Goal: Task Accomplishment & Management: Manage account settings

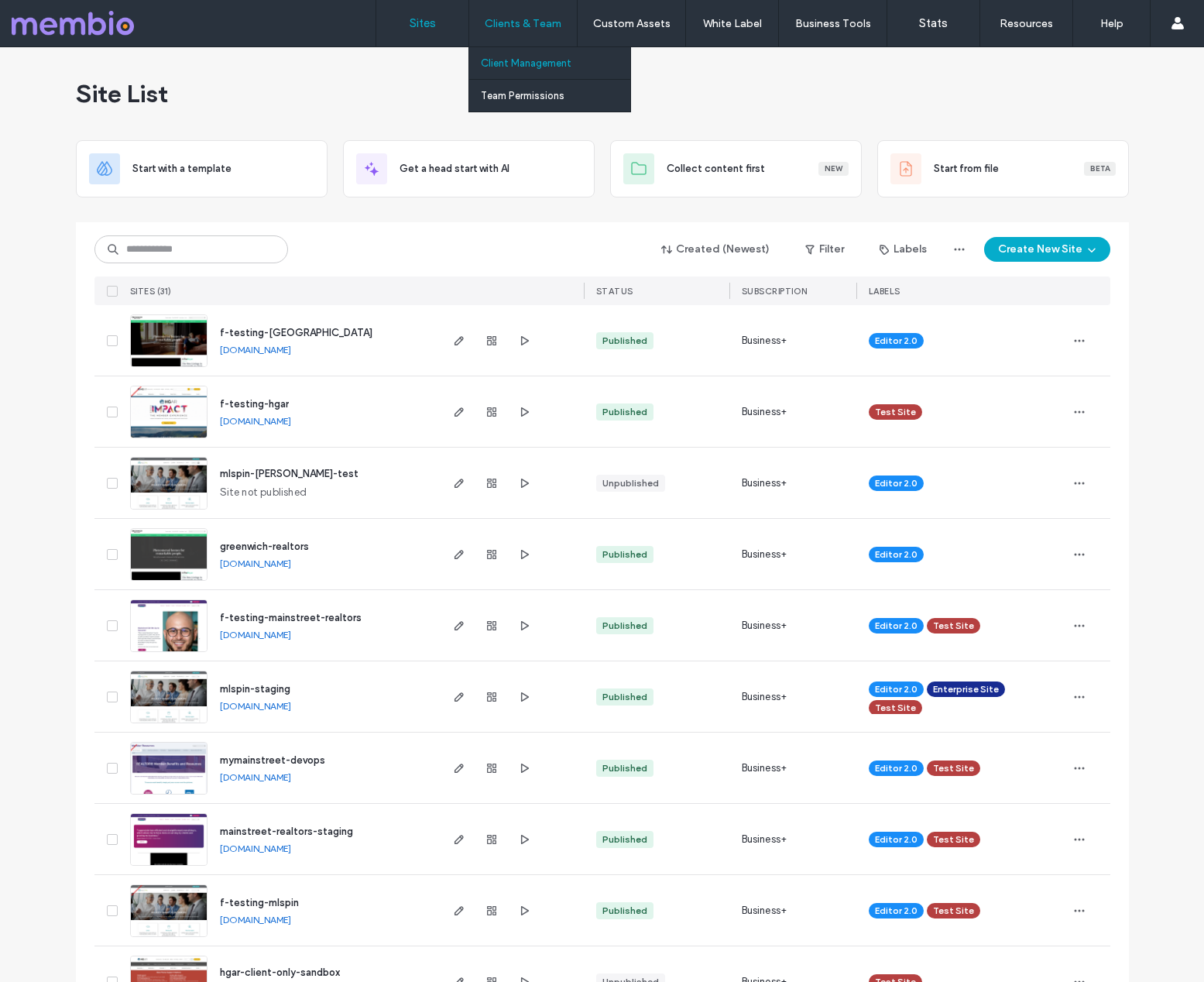
click at [525, 67] on label "Client Management" at bounding box center [526, 63] width 90 height 12
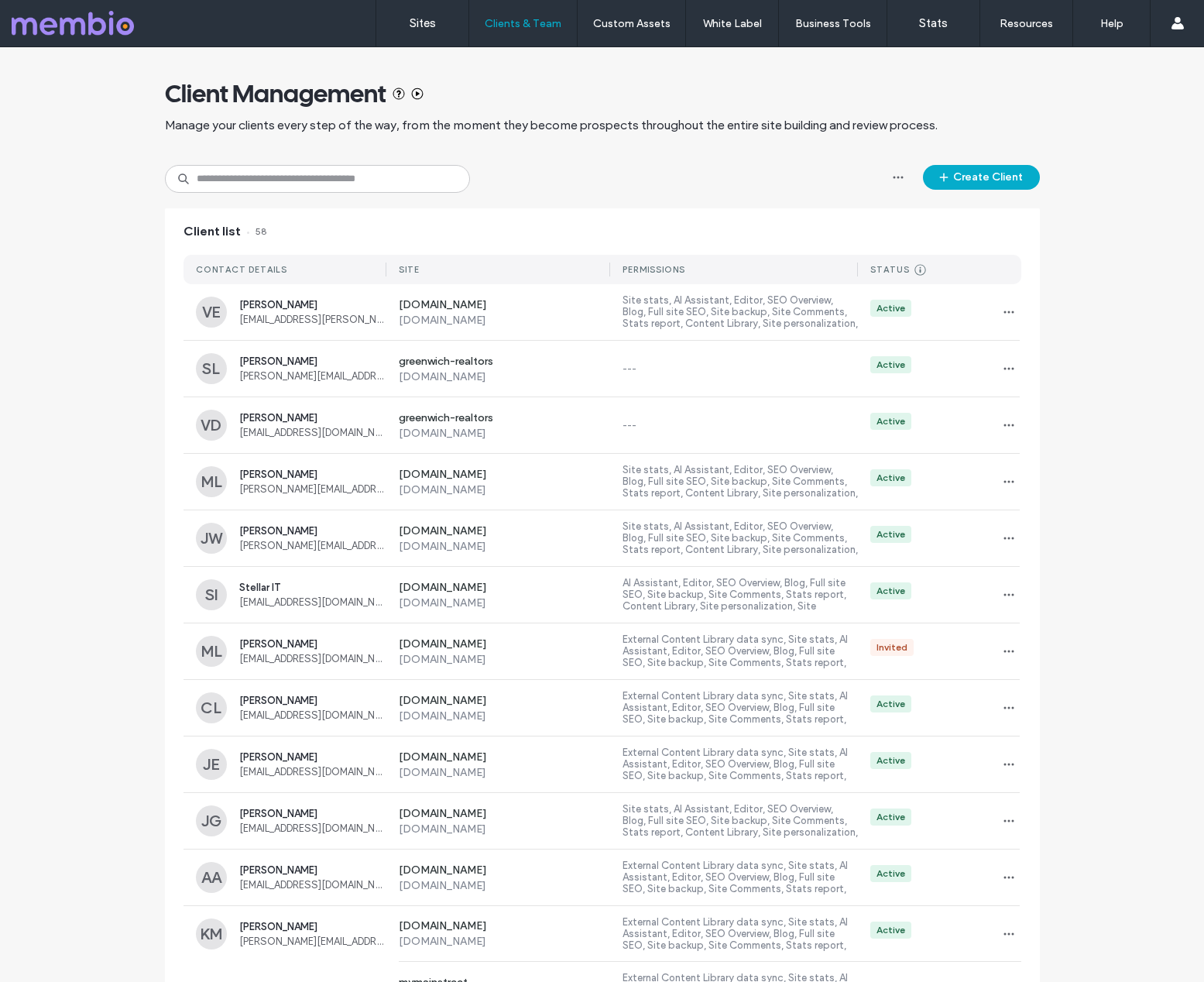
click at [1119, 407] on div "Client Management Manage your clients every step of the way, from the moment th…" at bounding box center [602, 961] width 1204 height 1828
click at [686, 367] on label "---" at bounding box center [740, 369] width 235 height 12
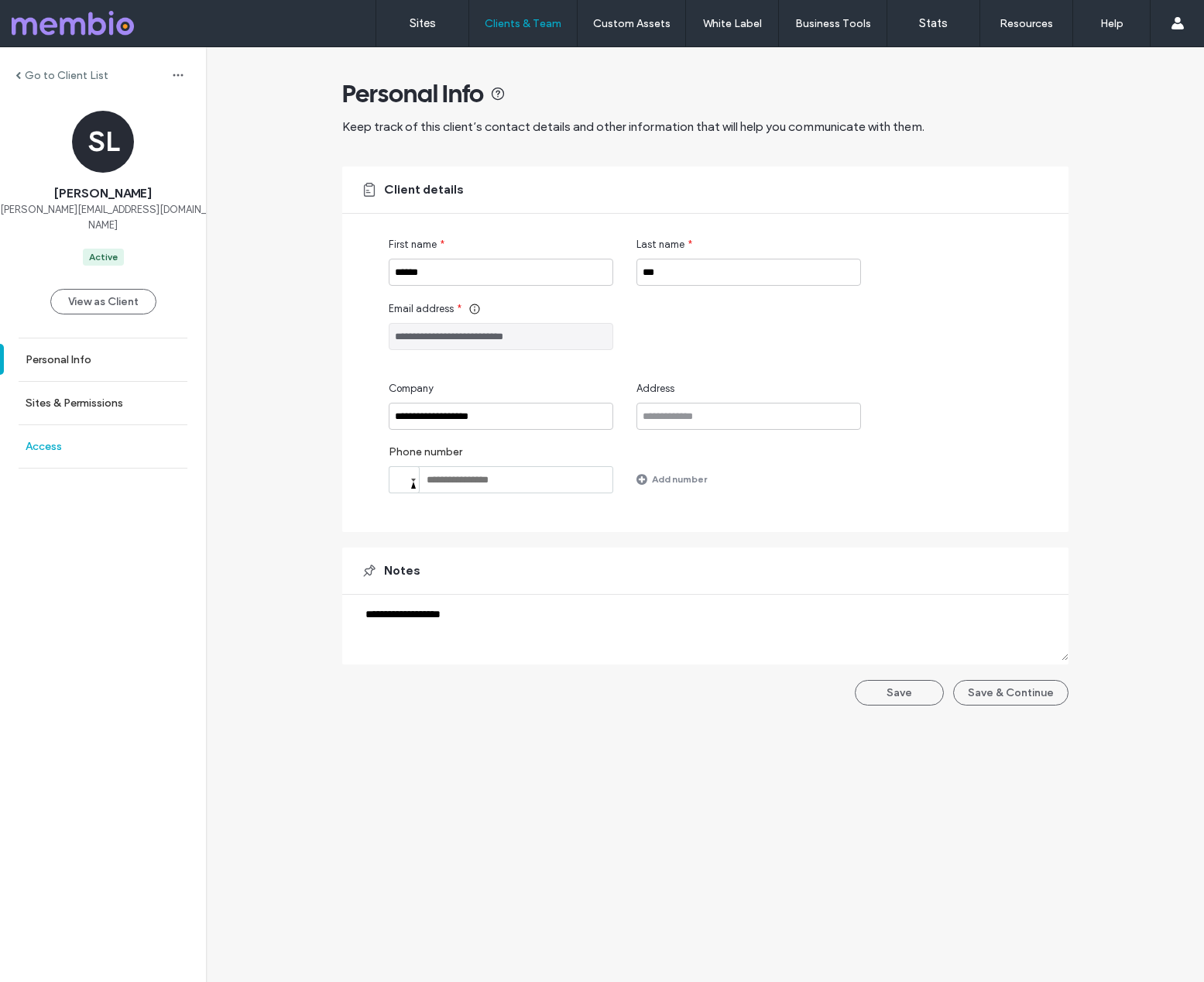
click at [87, 434] on link "Access" at bounding box center [103, 447] width 206 height 43
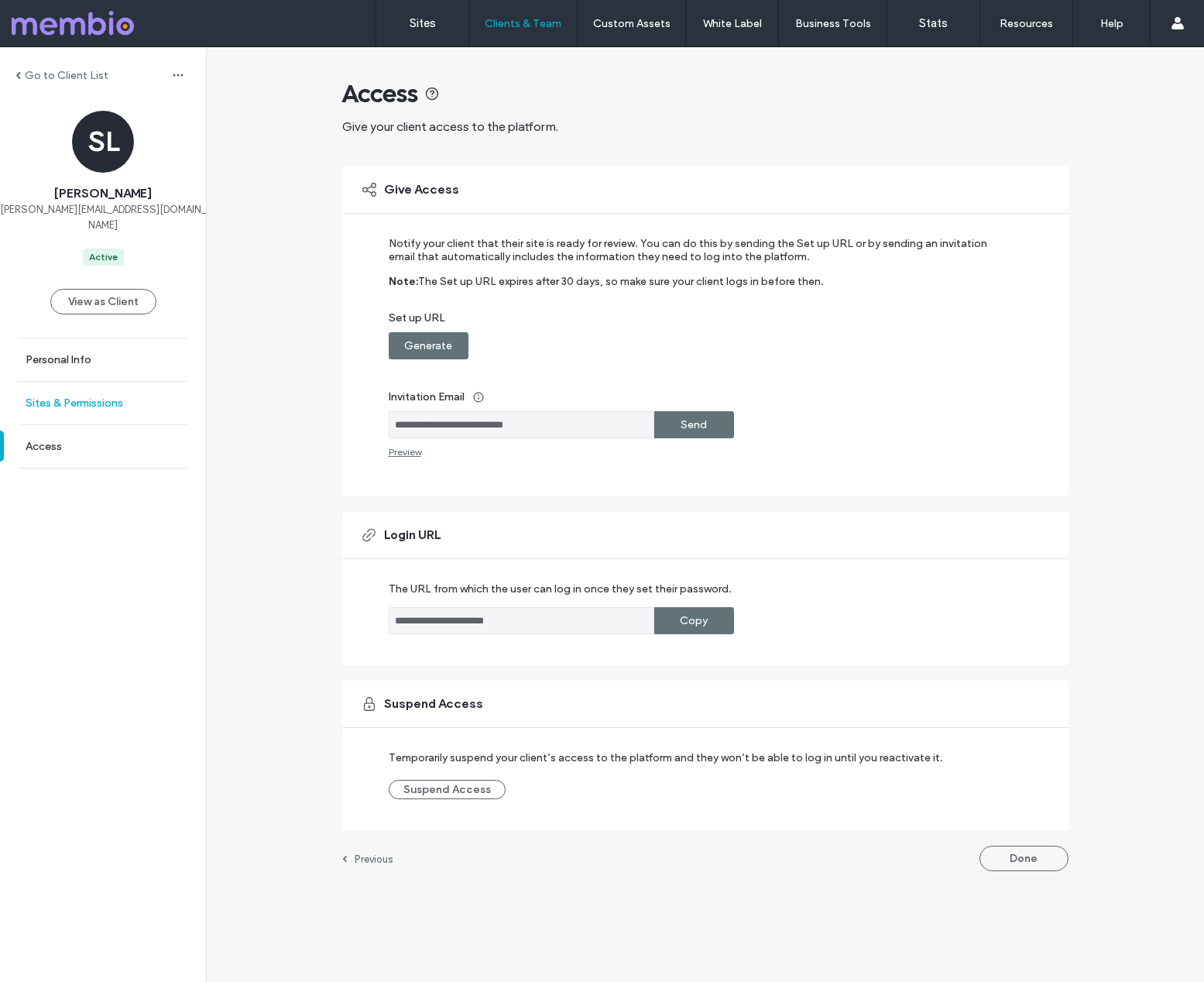
click at [97, 396] on label "Sites & Permissions" at bounding box center [74, 402] width 97 height 13
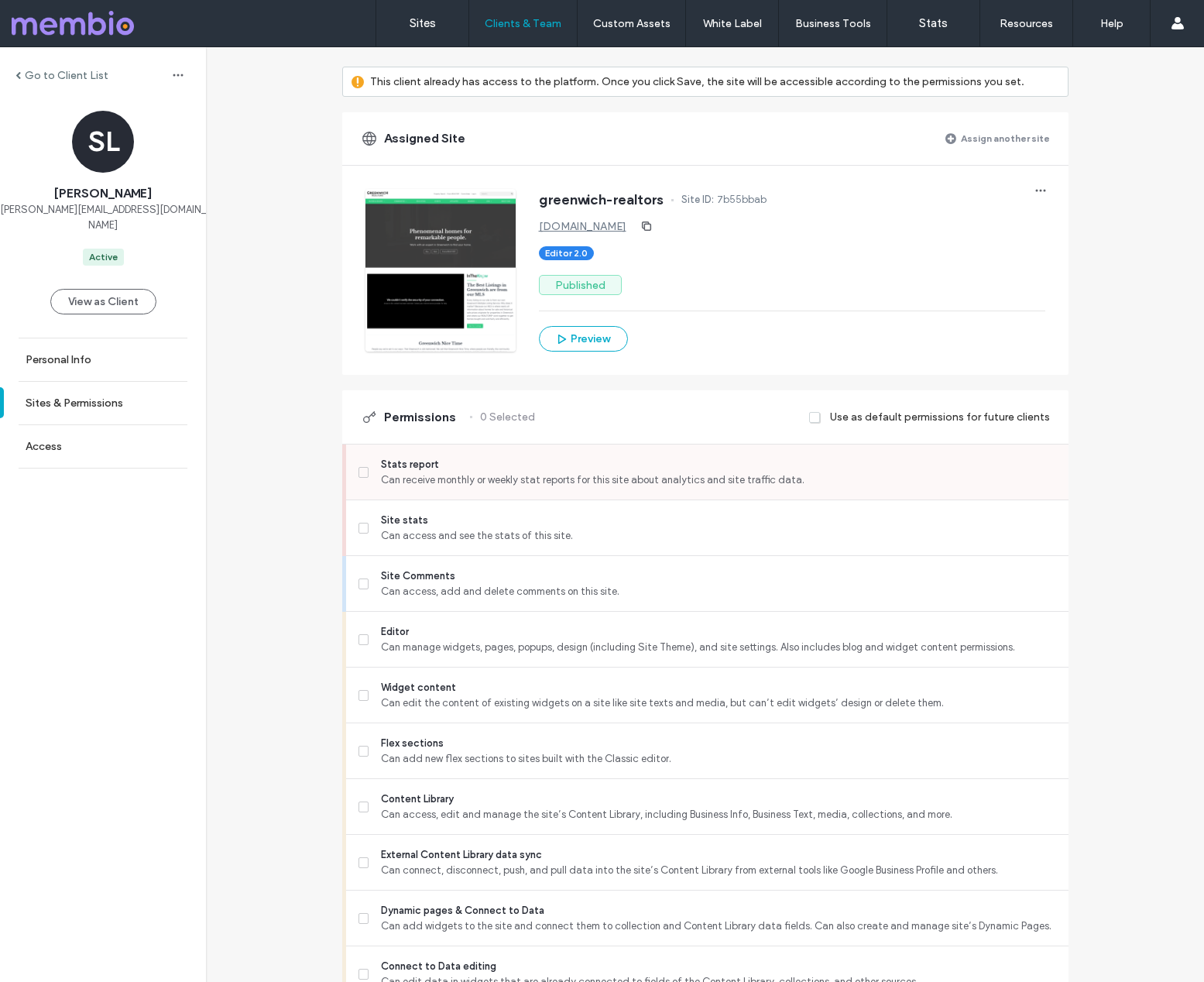
scroll to position [106, 0]
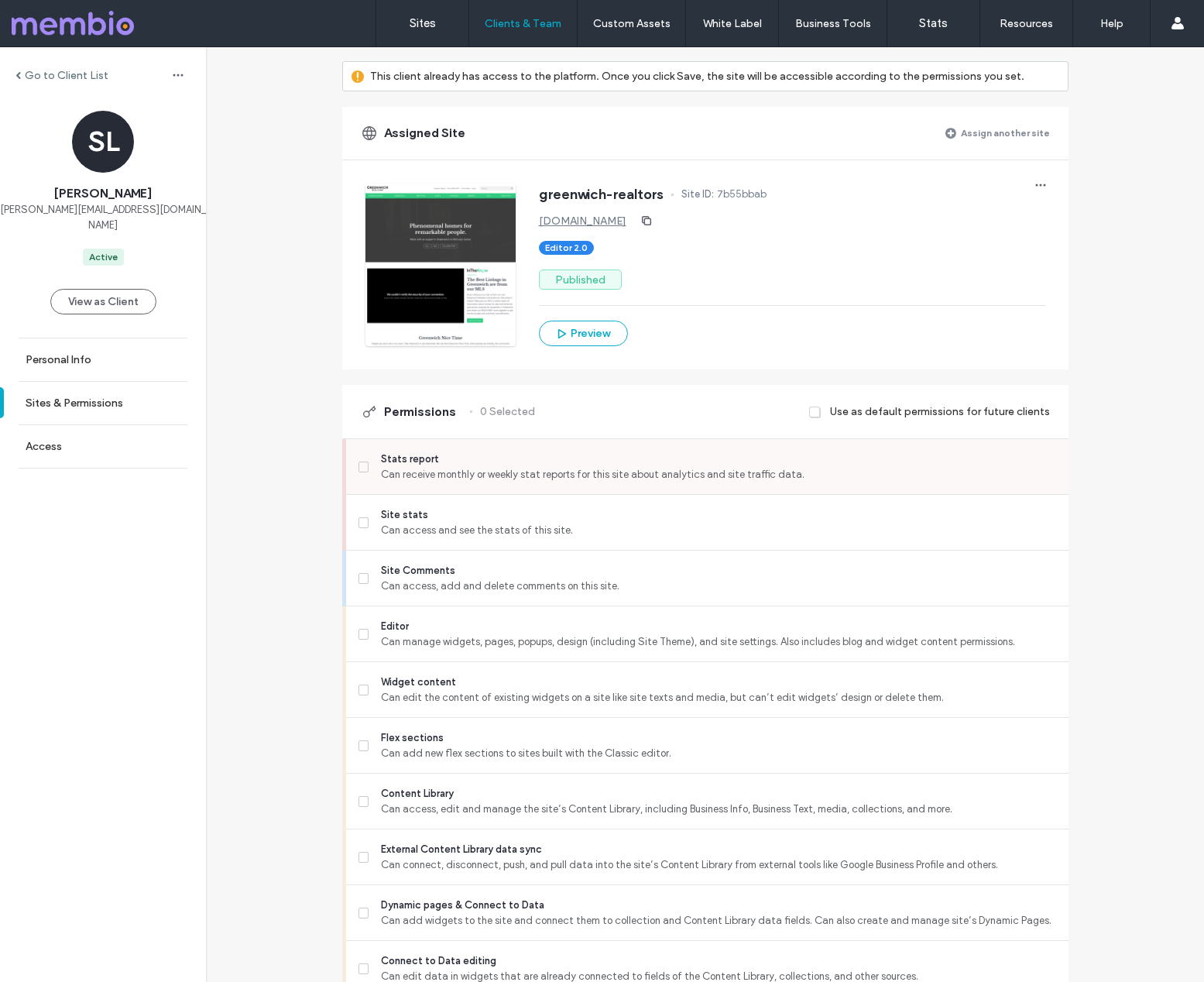
click at [358, 468] on span at bounding box center [363, 466] width 11 height 11
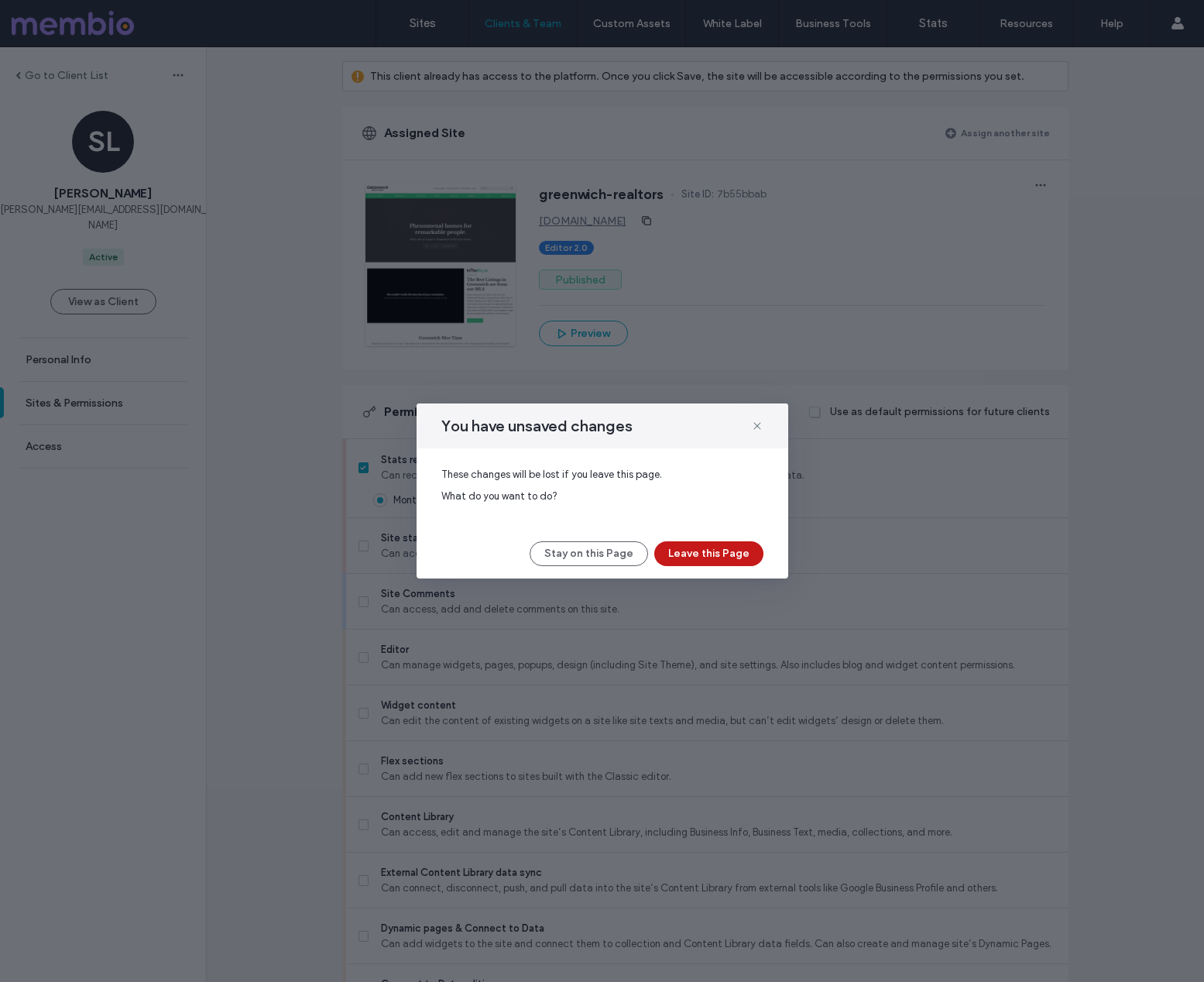
click at [708, 549] on button "Leave this Page" at bounding box center [709, 553] width 109 height 25
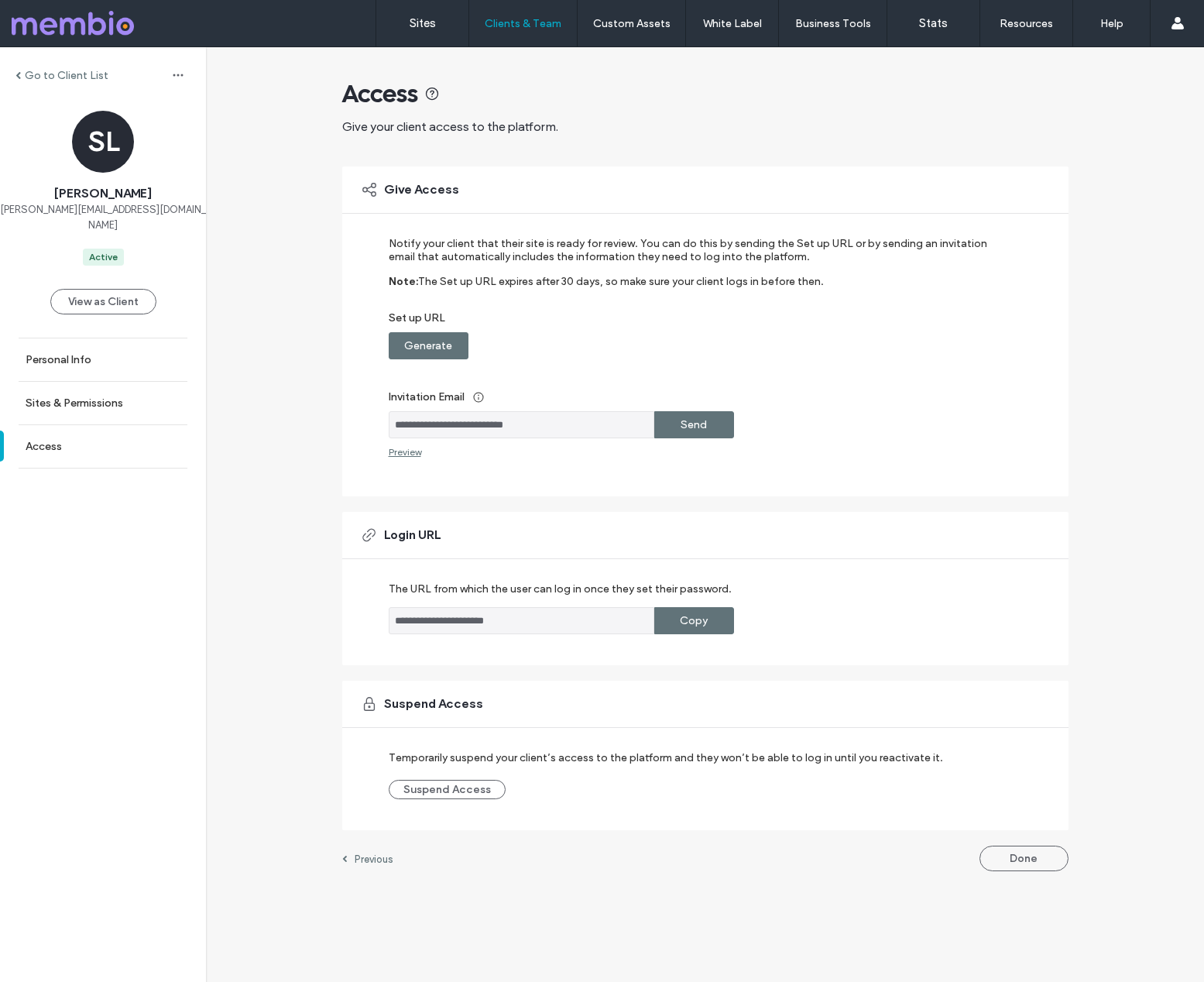
click at [30, 69] on label "Go to Client List" at bounding box center [67, 75] width 84 height 13
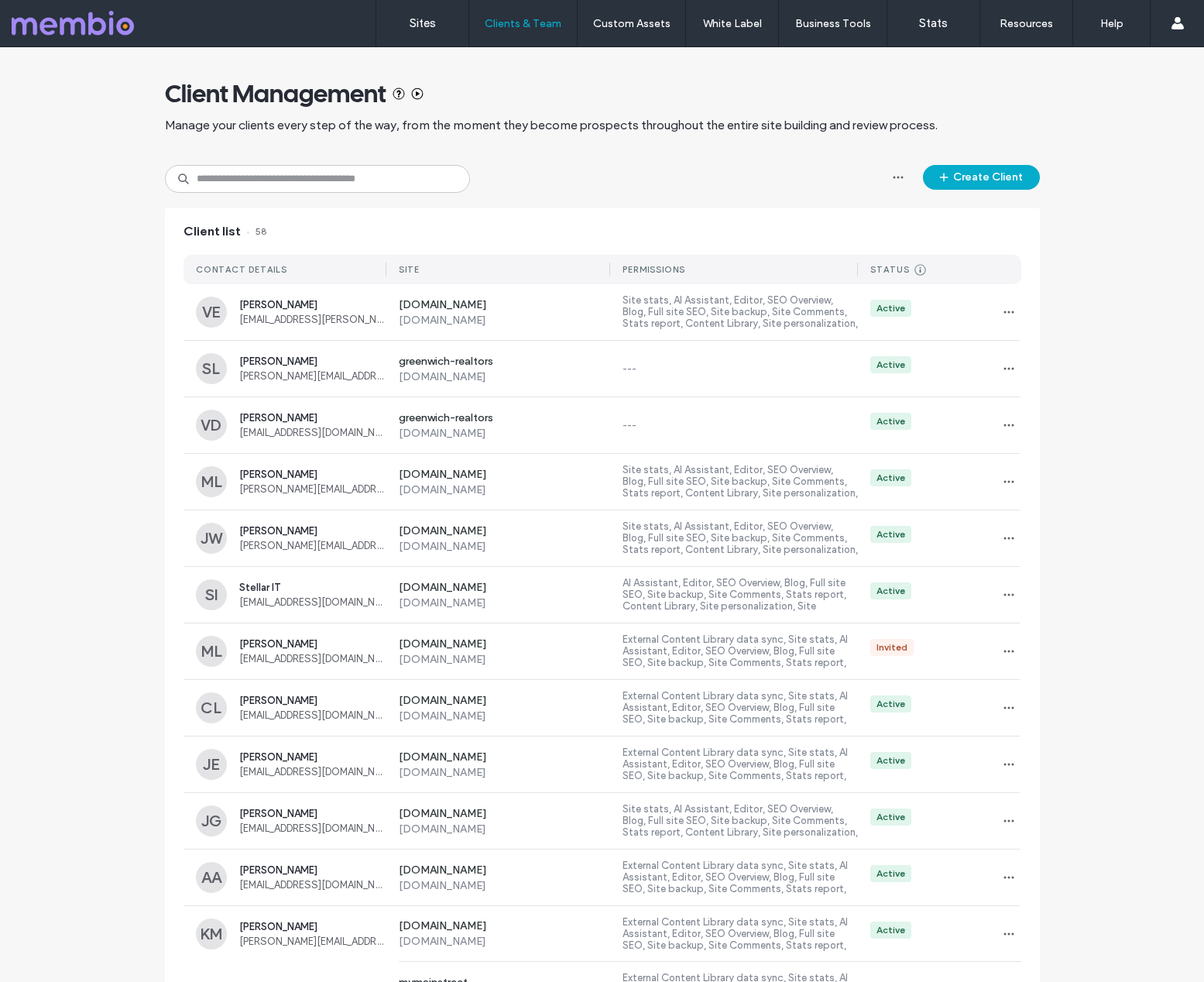
click at [1134, 442] on div "Client Management Manage your clients every step of the way, from the moment th…" at bounding box center [602, 961] width 1204 height 1828
click at [1121, 153] on div "Client Management Manage your clients every step of the way, from the moment th…" at bounding box center [602, 961] width 1204 height 1828
click at [1093, 254] on div "Client Management Manage your clients every step of the way, from the moment th…" at bounding box center [602, 961] width 1204 height 1828
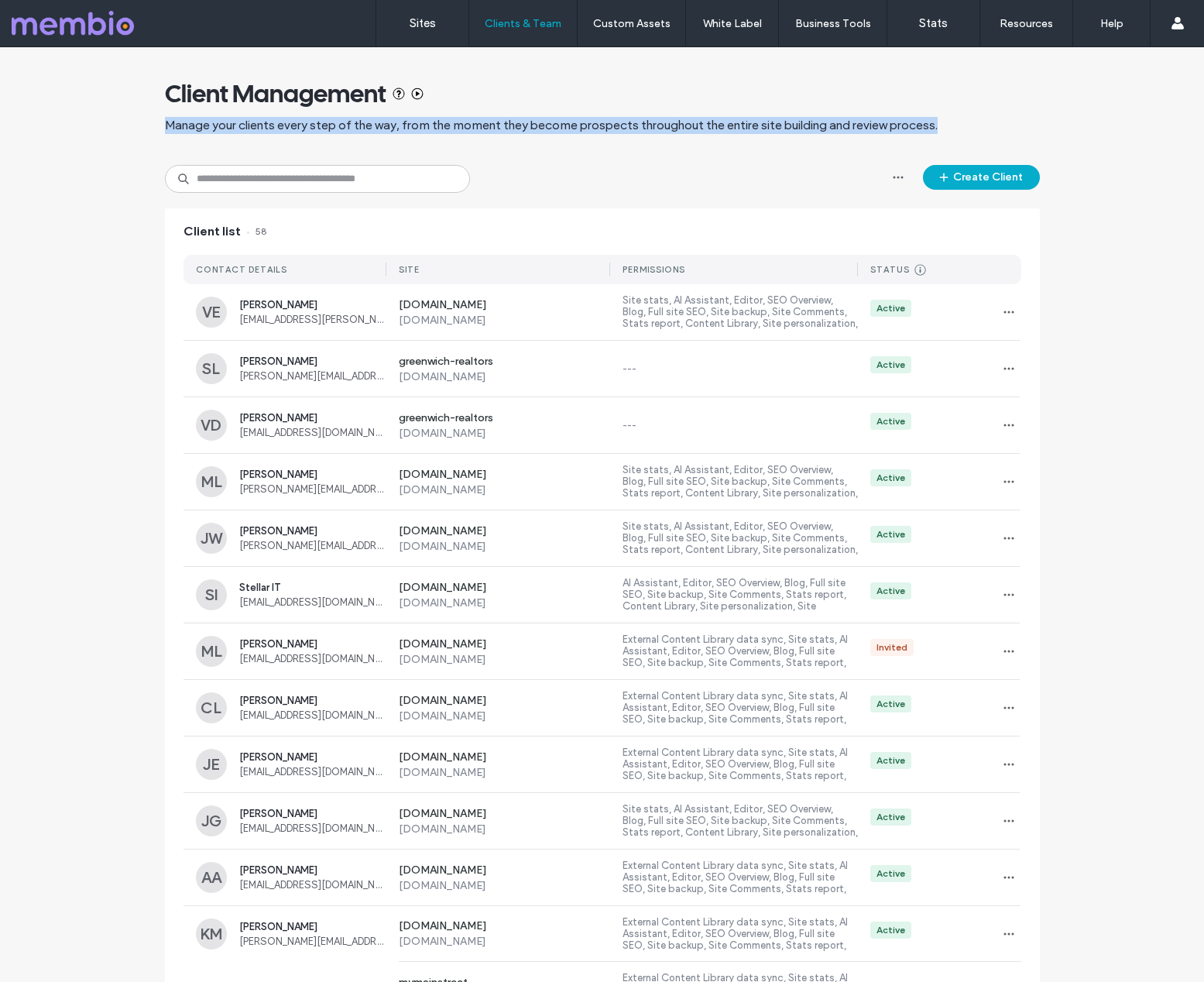
drag, startPoint x: 954, startPoint y: 126, endPoint x: 146, endPoint y: 125, distance: 808.0
click at [146, 125] on div "Client Management Manage your clients every step of the way, from the moment th…" at bounding box center [602, 961] width 1204 height 1828
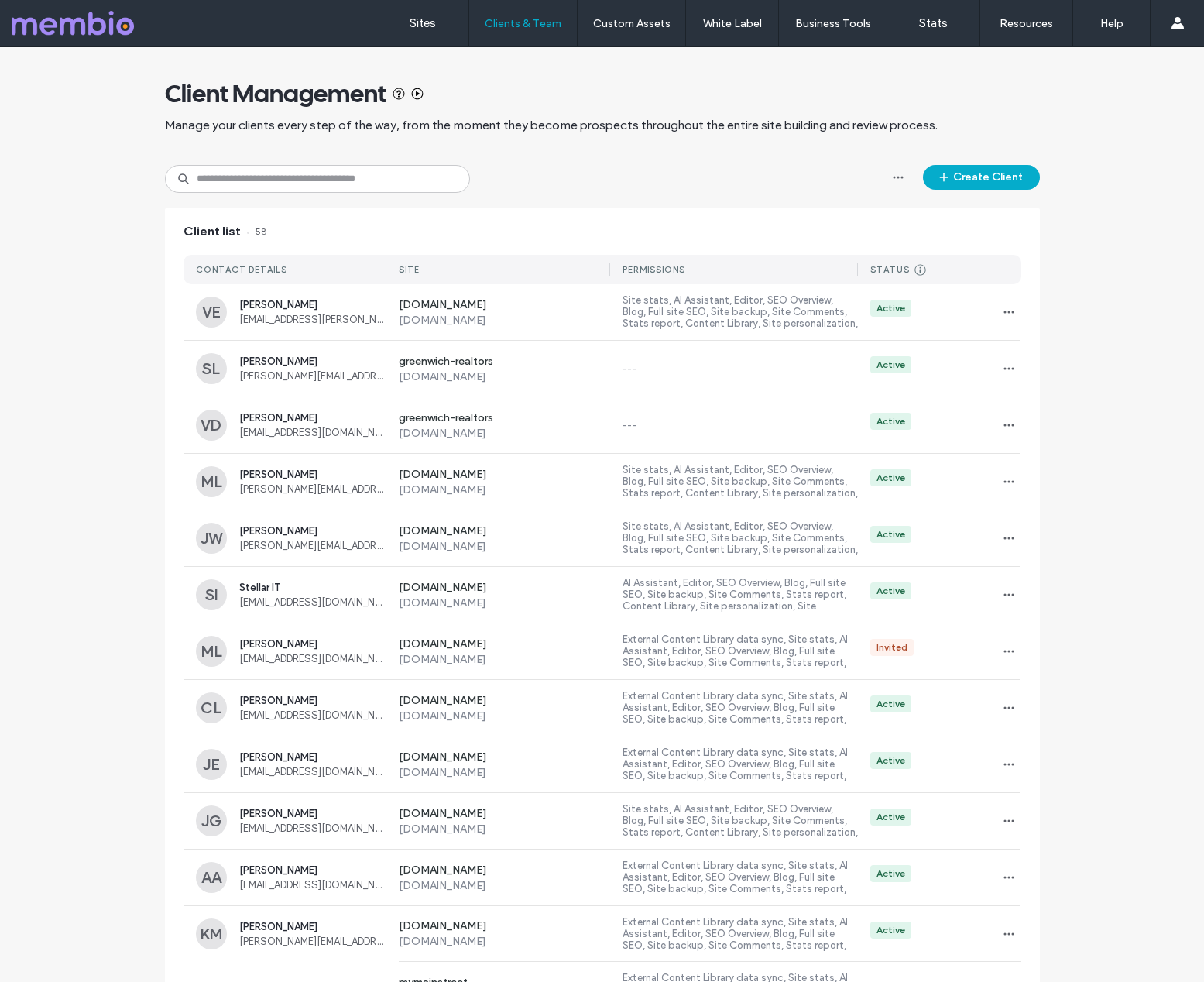
click at [1004, 95] on div "Client Management" at bounding box center [602, 94] width 875 height 31
drag, startPoint x: 1173, startPoint y: 355, endPoint x: 932, endPoint y: 244, distance: 265.3
click at [1173, 355] on div "Client Management Manage your clients every step of the way, from the moment th…" at bounding box center [602, 961] width 1204 height 1828
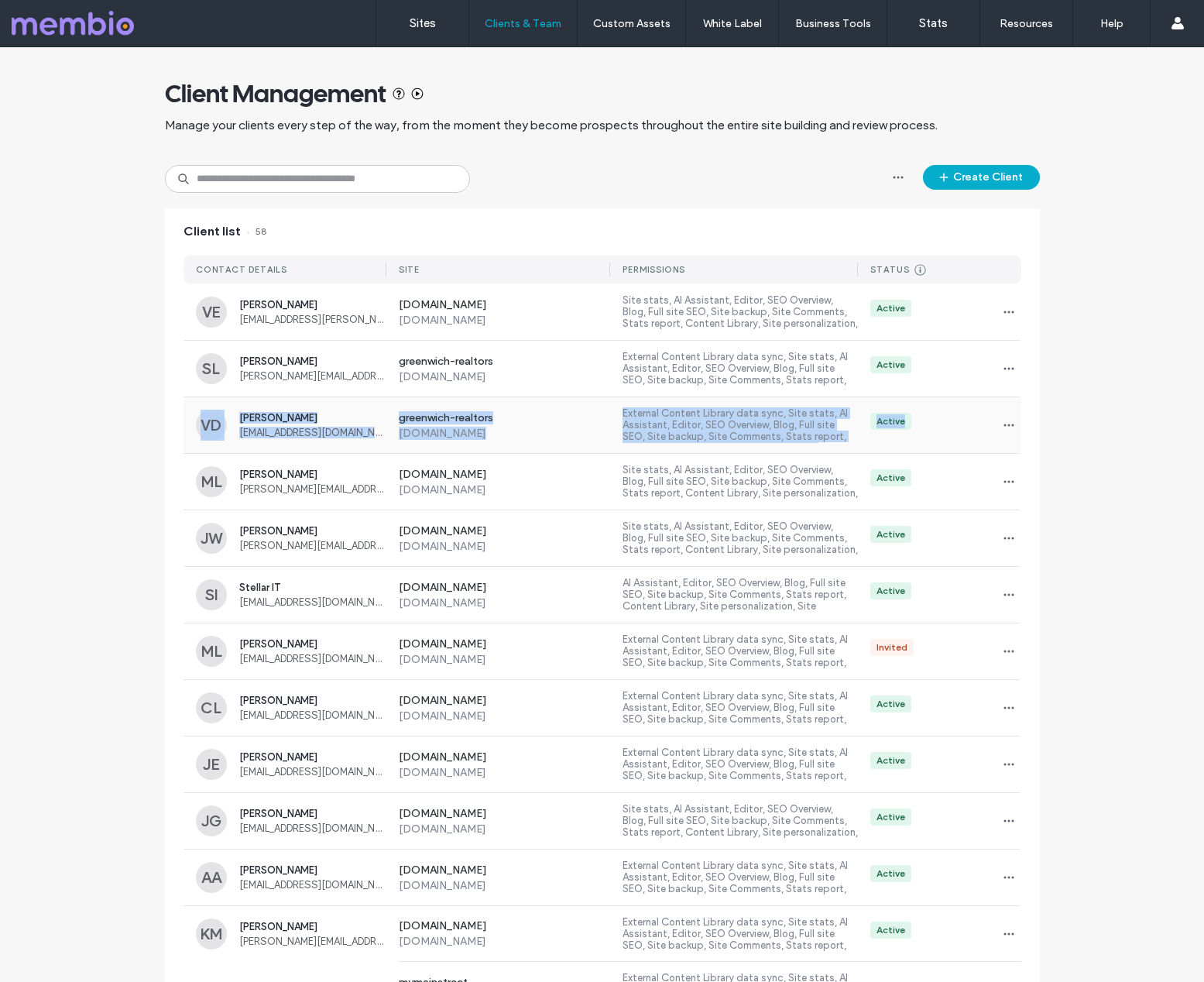
scroll to position [1, 0]
click at [512, 371] on label "[DOMAIN_NAME]" at bounding box center [505, 375] width 212 height 13
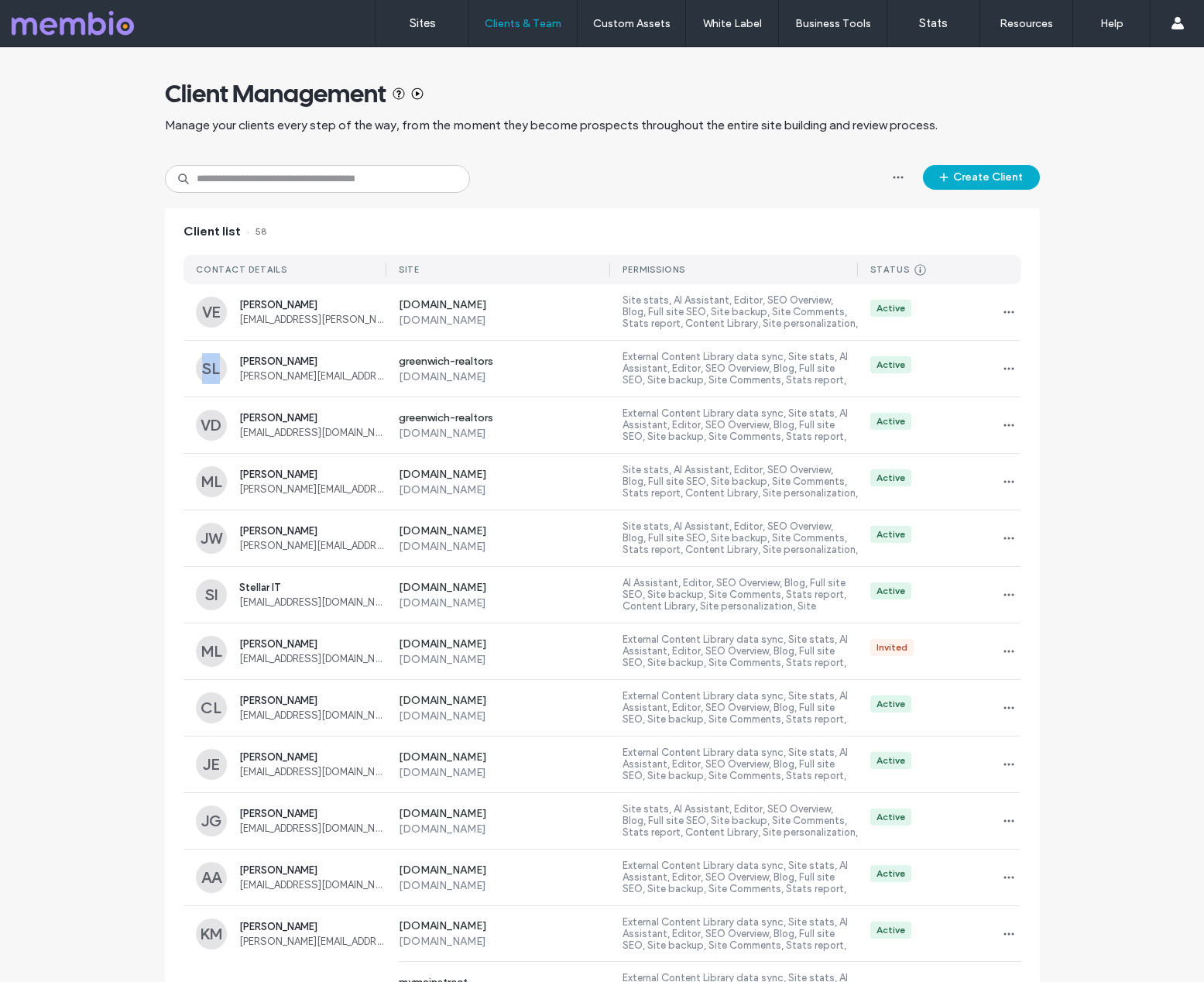
click at [125, 382] on div "Client Management Manage your clients every step of the way, from the moment th…" at bounding box center [602, 961] width 1204 height 1828
click at [308, 373] on span "[PERSON_NAME][EMAIL_ADDRESS][DOMAIN_NAME]" at bounding box center [313, 376] width 148 height 12
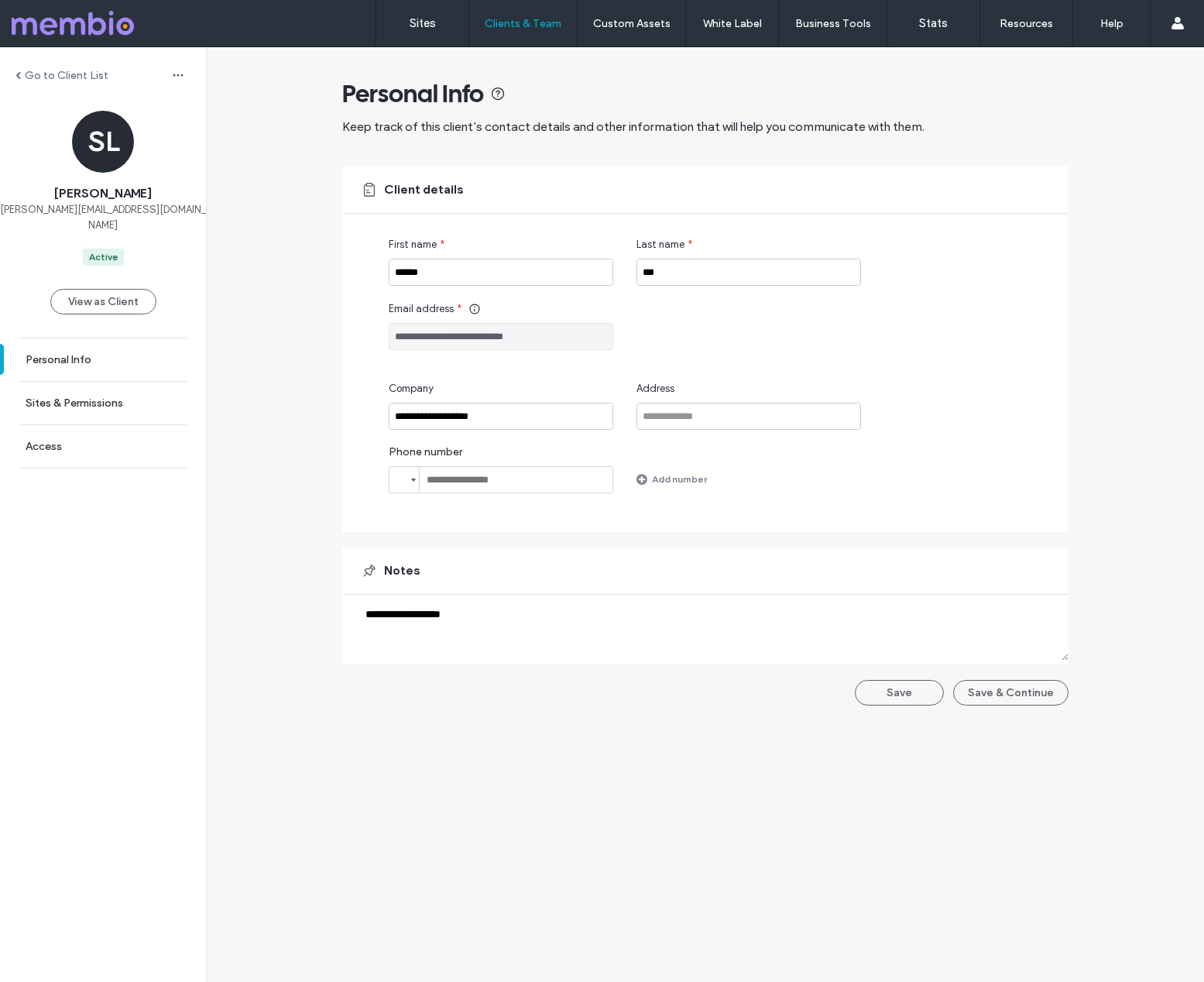
drag, startPoint x: 559, startPoint y: 337, endPoint x: 368, endPoint y: 330, distance: 191.1
click at [368, 330] on div "**********" at bounding box center [705, 349] width 726 height 366
click at [63, 24] on div at bounding box center [100, 23] width 176 height 25
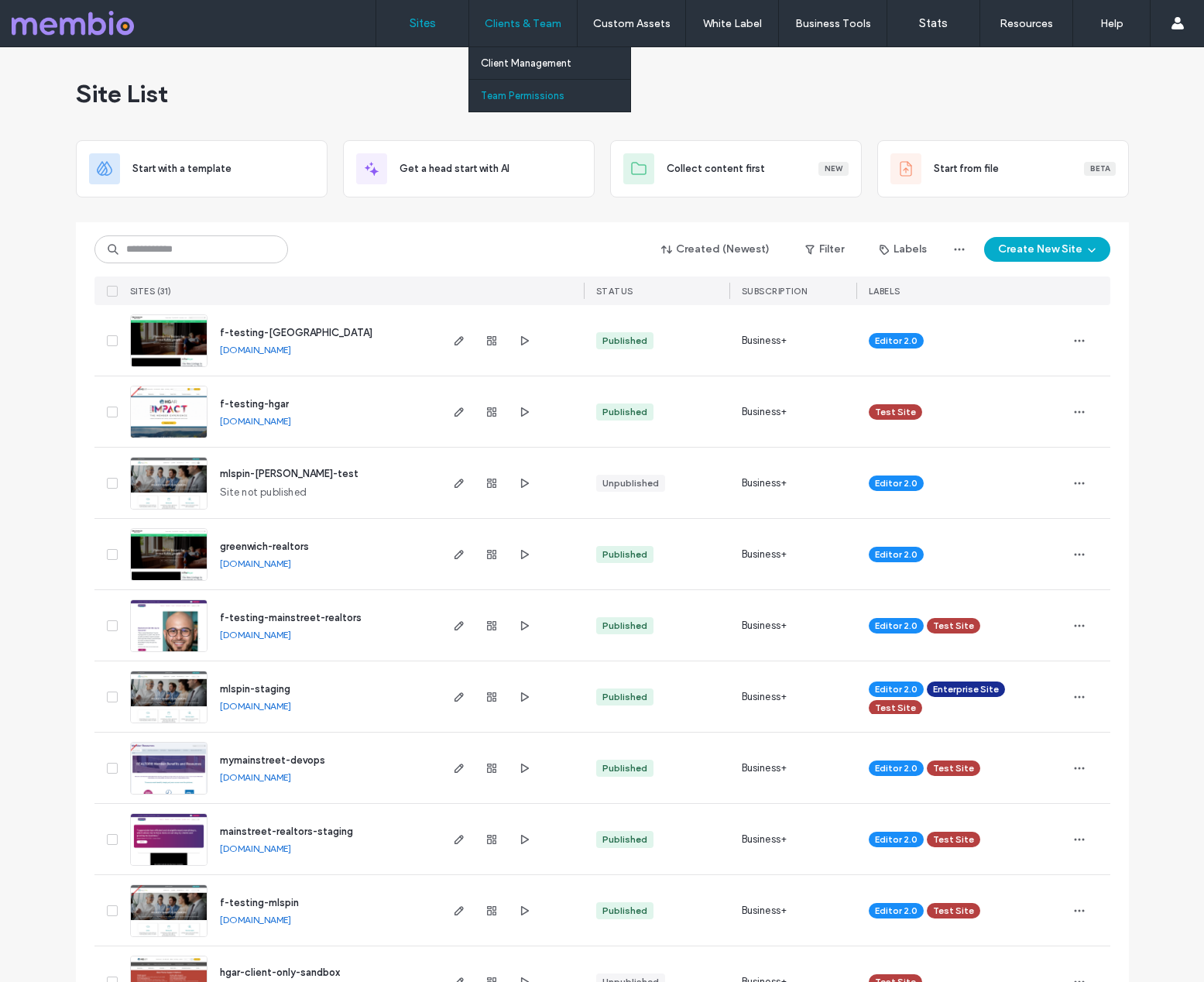
click at [524, 91] on label "Team Permissions" at bounding box center [523, 95] width 84 height 12
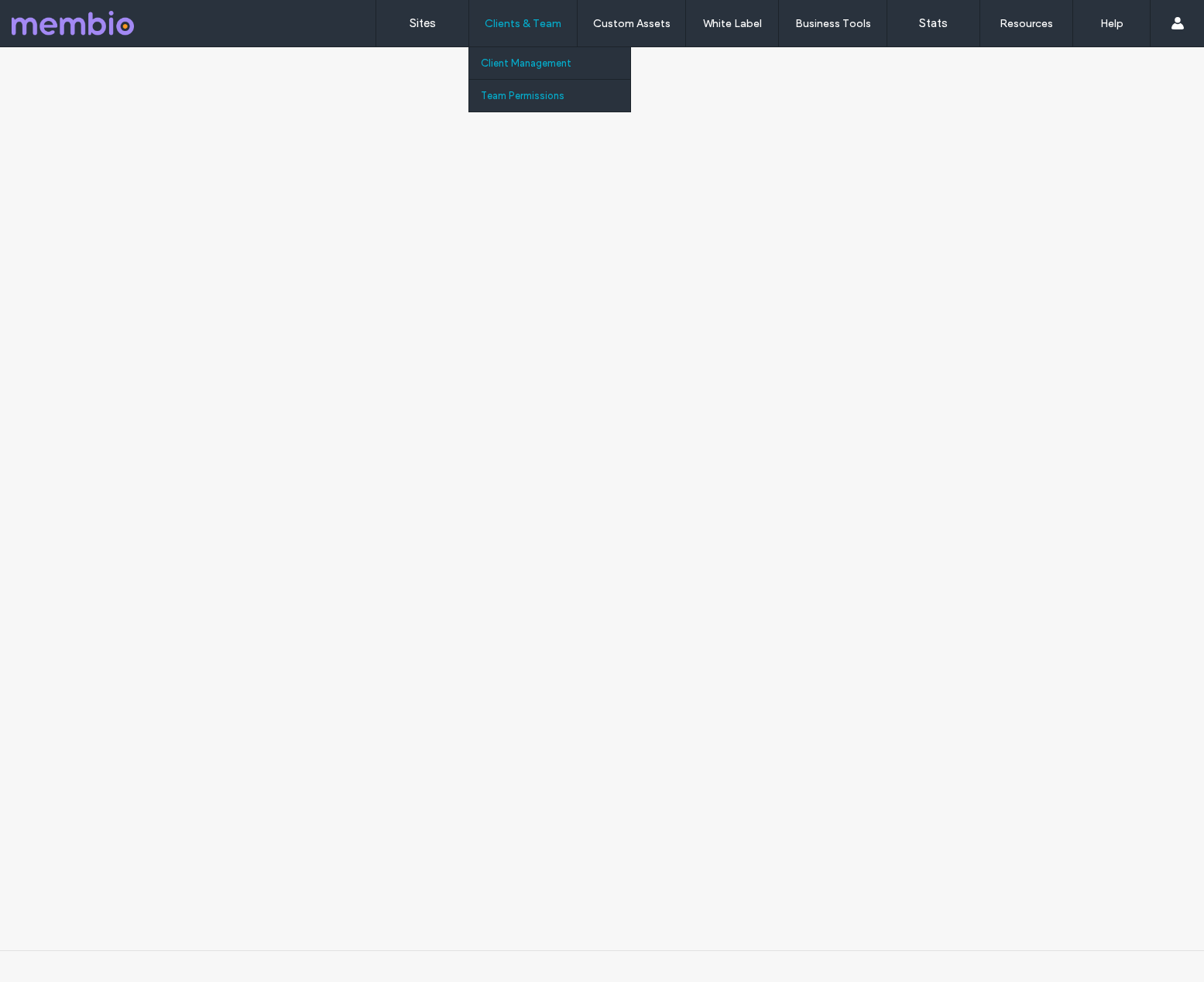
click at [543, 57] on label "Client Management" at bounding box center [526, 63] width 90 height 12
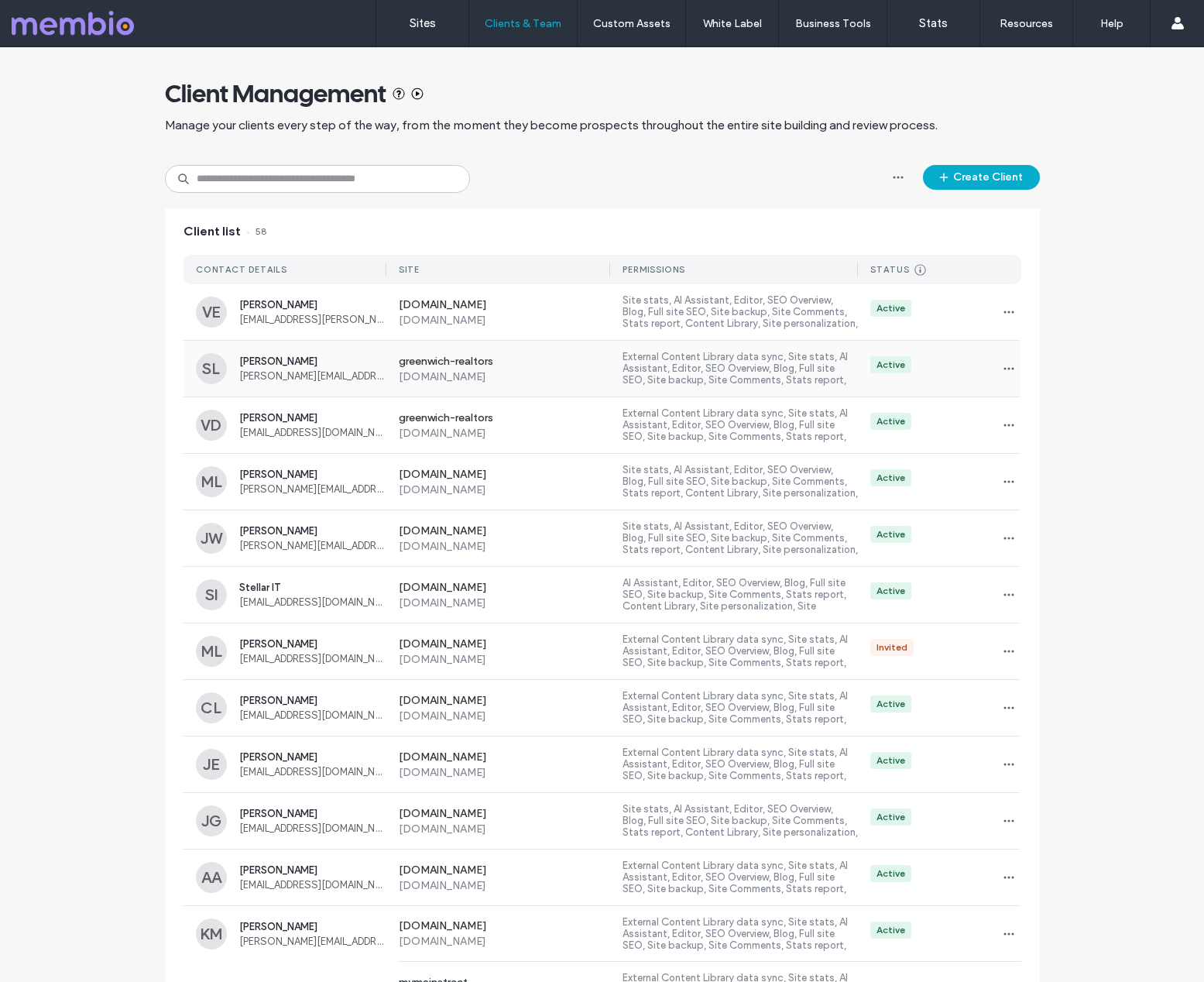
click at [564, 367] on label "greenwich-realtors" at bounding box center [505, 362] width 212 height 15
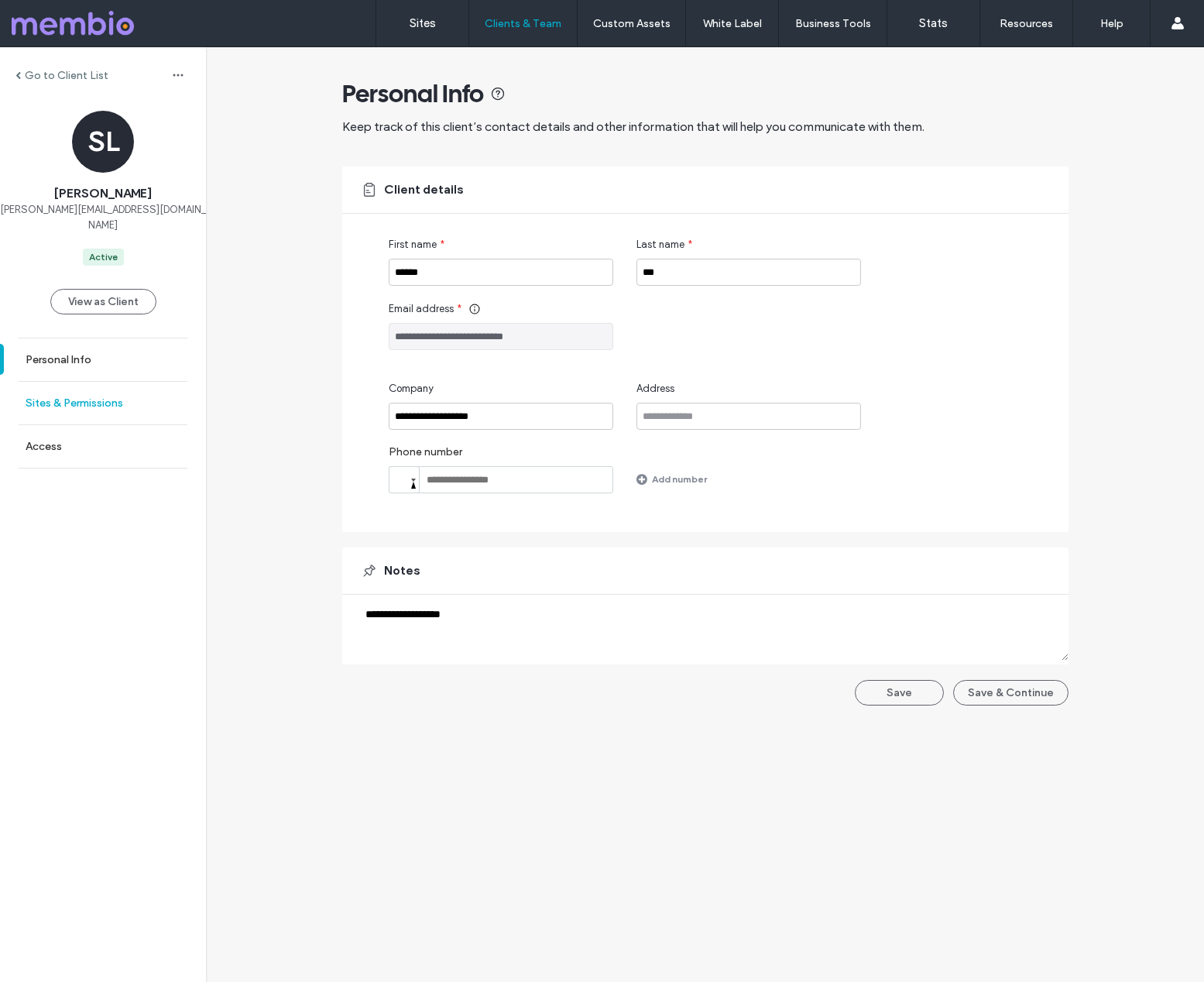
click at [89, 396] on label "Sites & Permissions" at bounding box center [74, 402] width 97 height 13
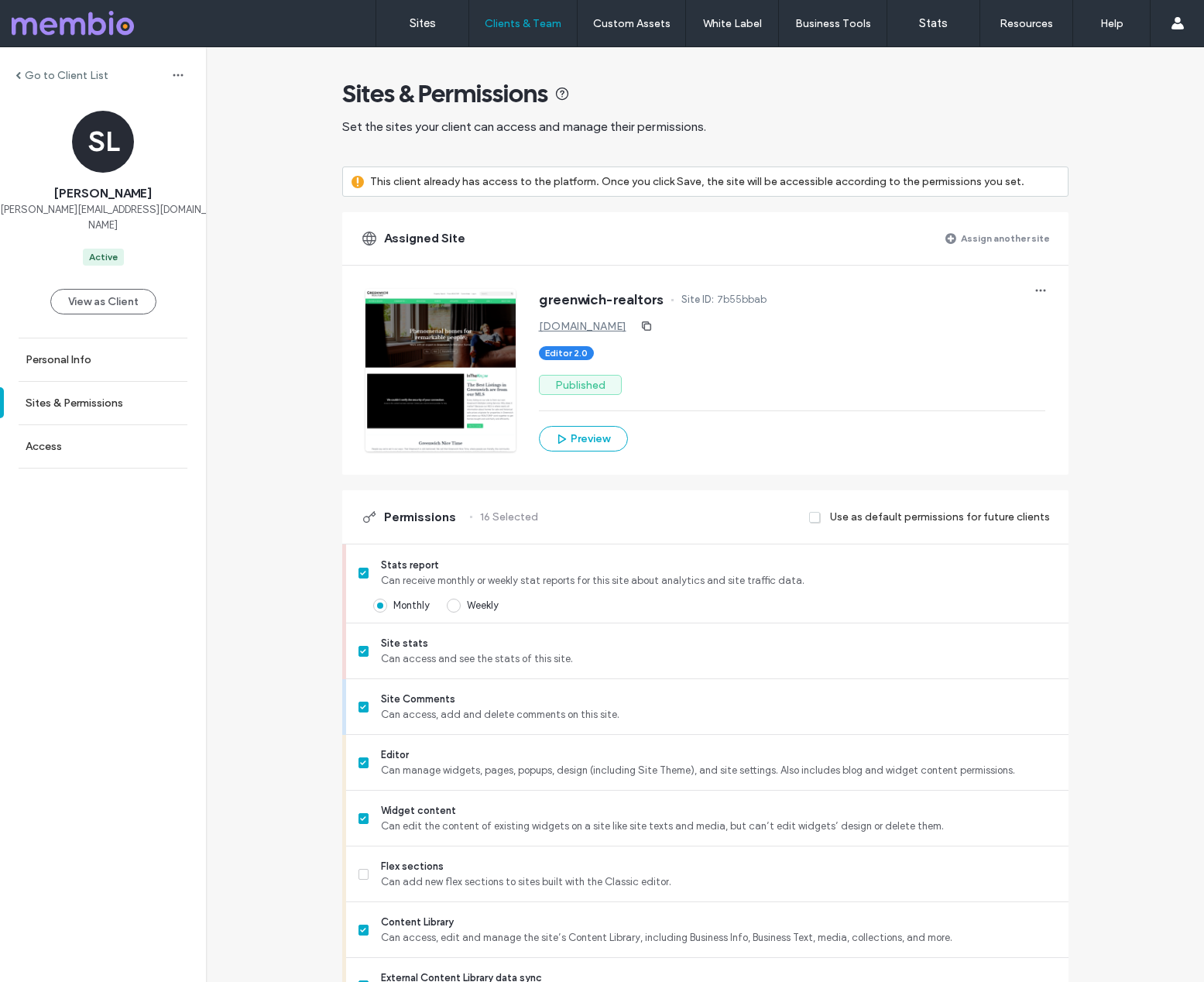
click at [63, 76] on label "Go to Client List" at bounding box center [67, 75] width 84 height 13
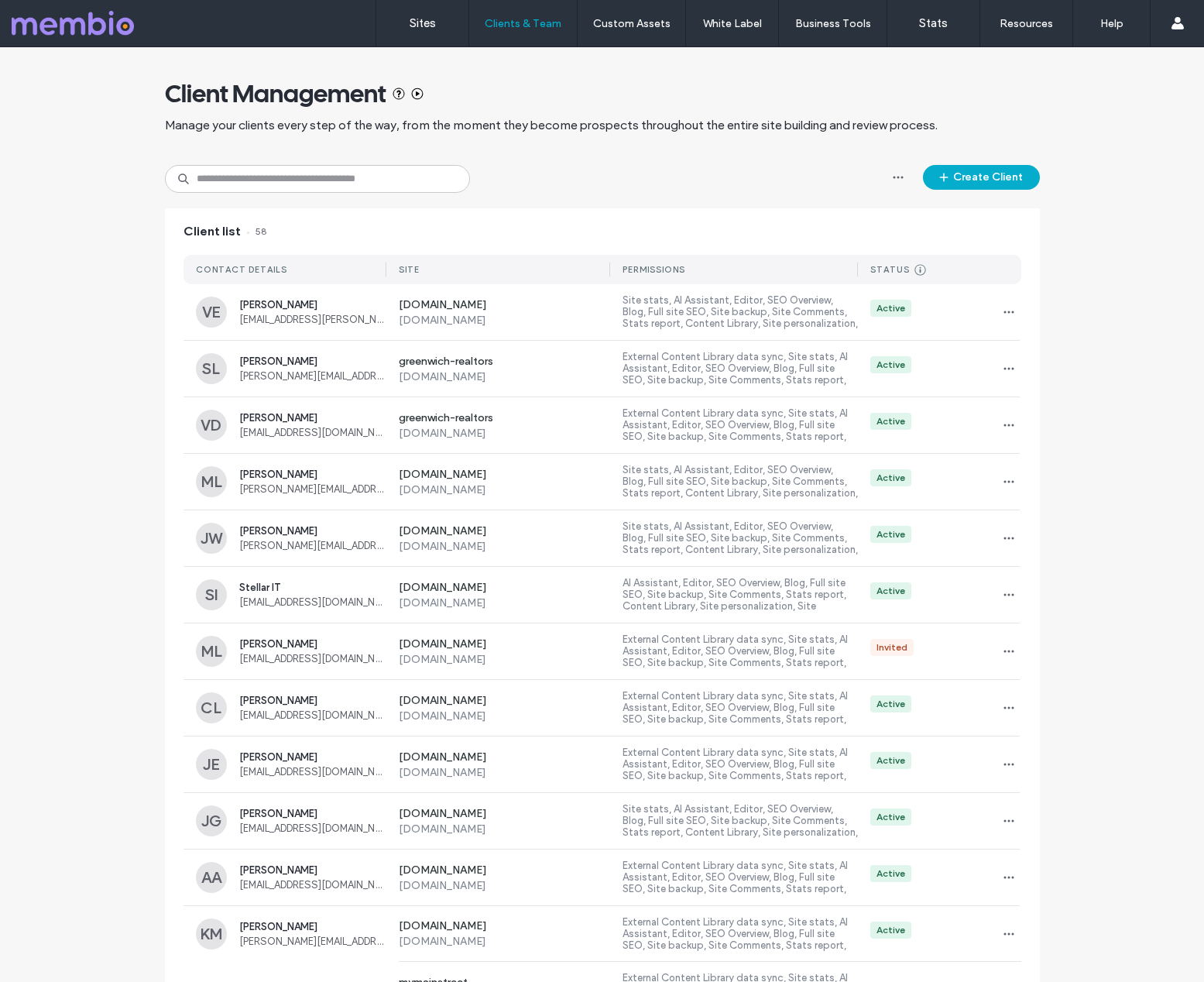
click at [1078, 399] on div "Client Management Manage your clients every step of the way, from the moment th…" at bounding box center [602, 961] width 1204 height 1828
click at [725, 82] on div "Client Management" at bounding box center [602, 94] width 875 height 31
click at [105, 26] on div at bounding box center [100, 23] width 176 height 25
